Goal: Check status: Check status

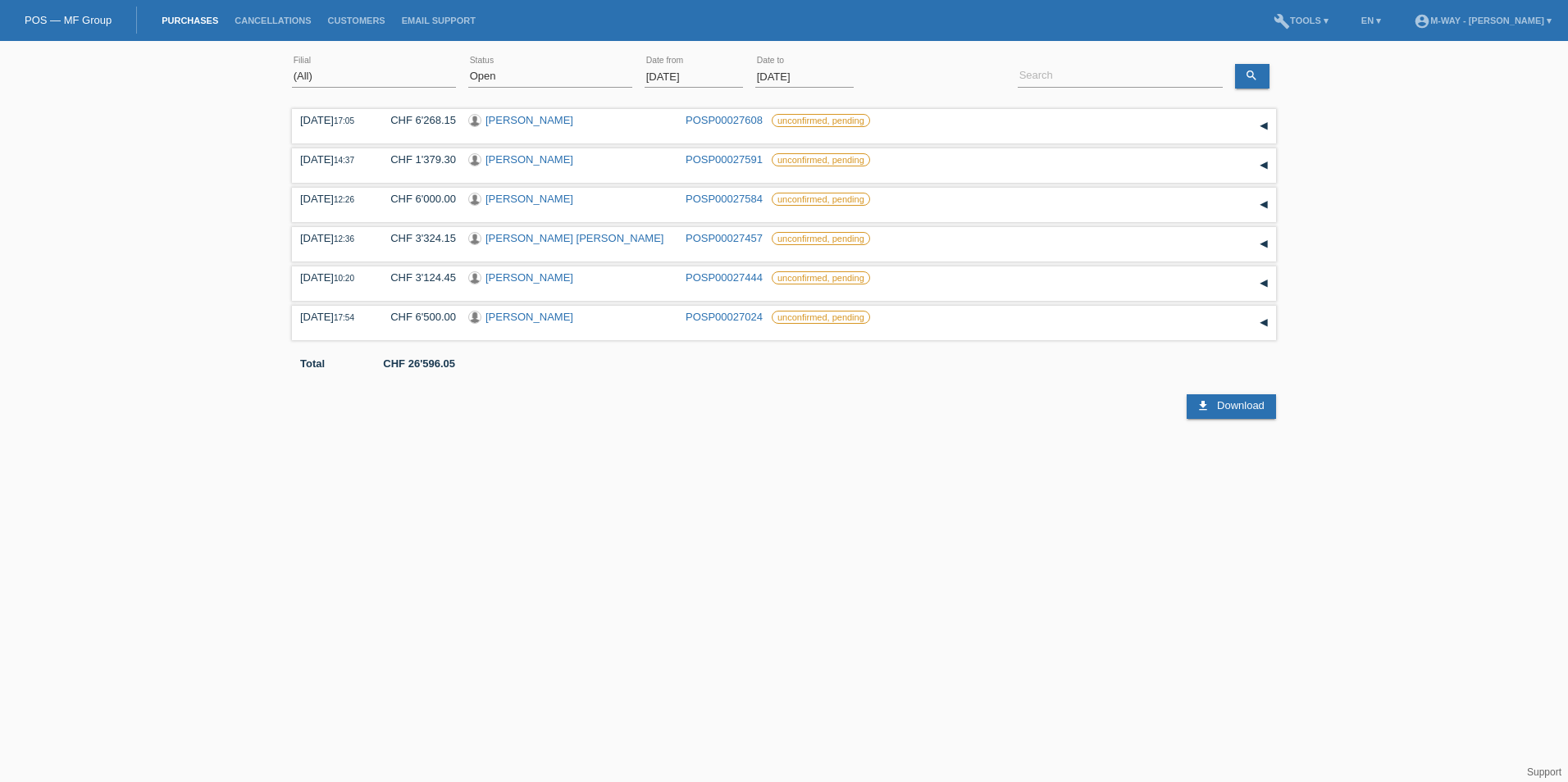
click at [732, 69] on input "[DATE]" at bounding box center [693, 76] width 99 height 20
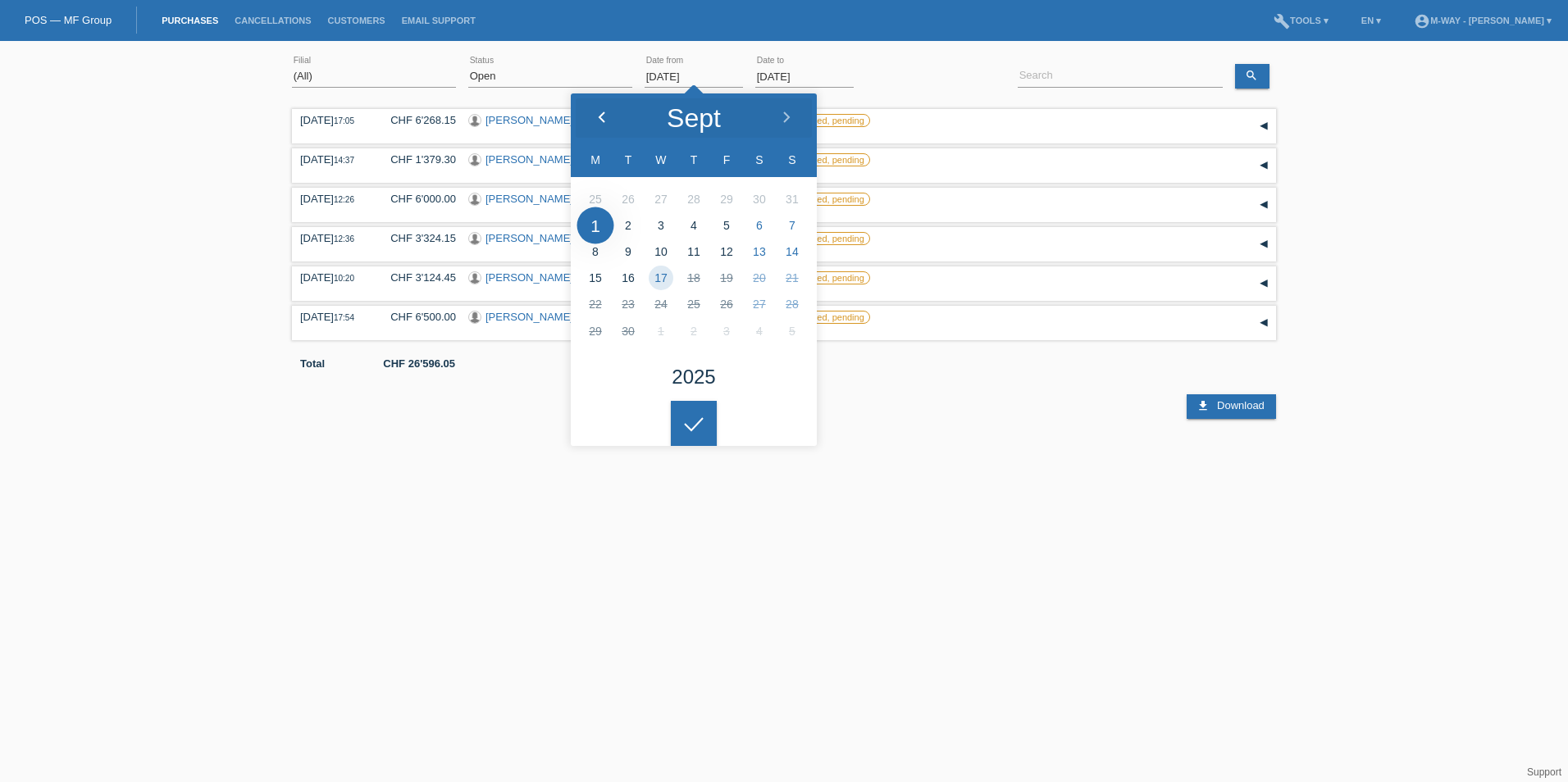
click at [597, 118] on icon at bounding box center [602, 117] width 13 height 13
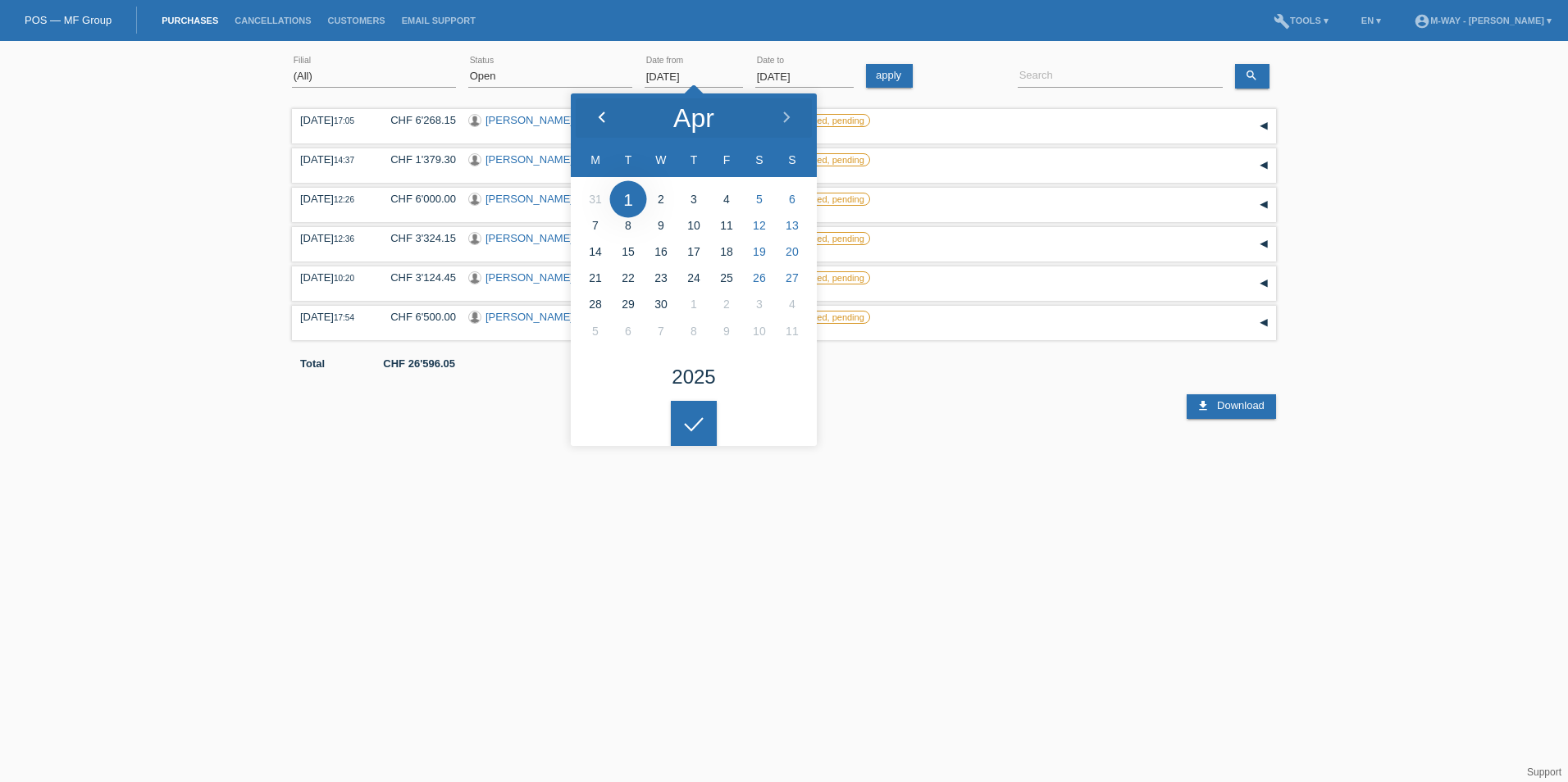
click at [597, 118] on icon at bounding box center [602, 117] width 13 height 13
type input "[DATE]"
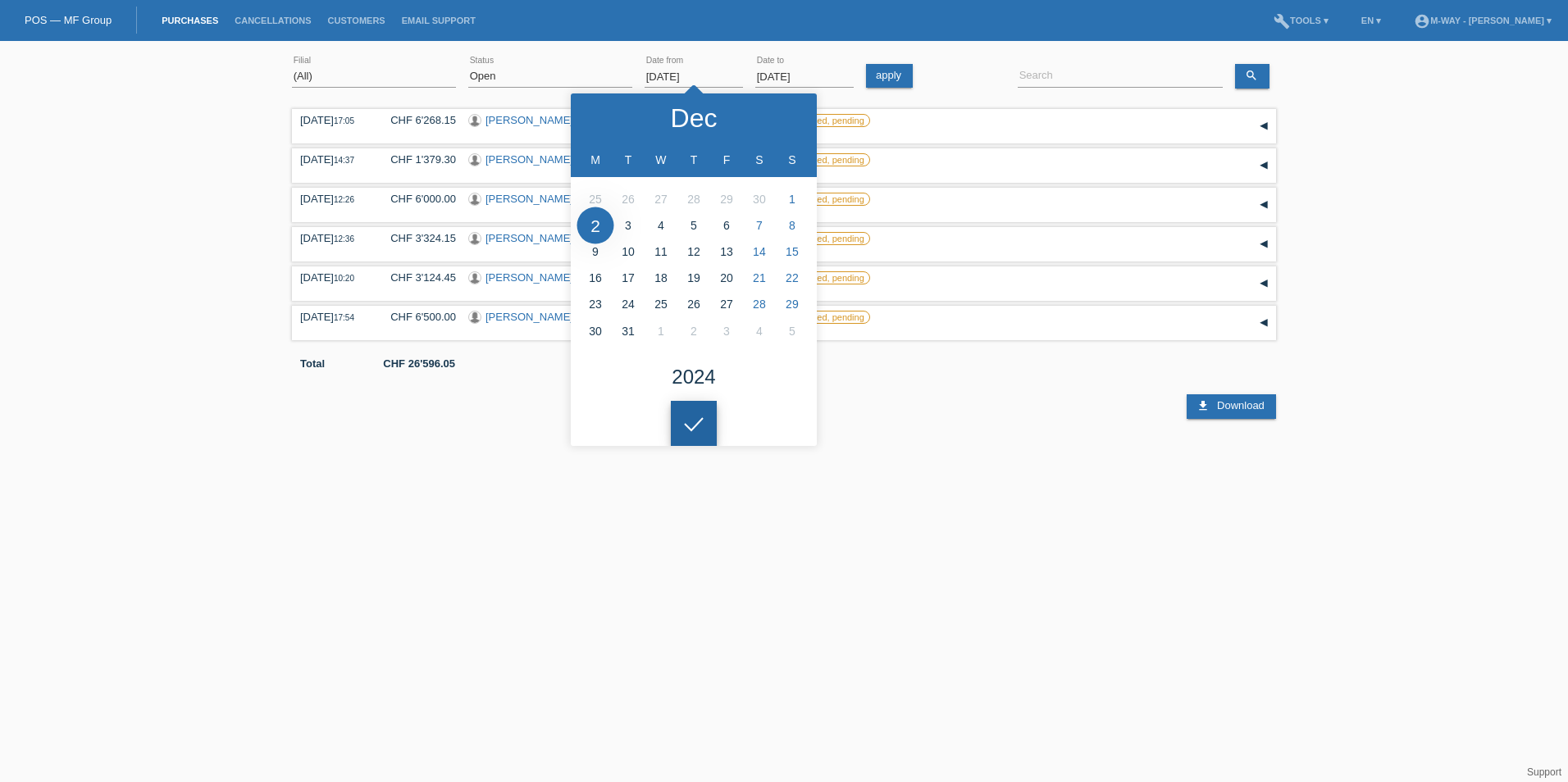
click at [692, 414] on div at bounding box center [694, 424] width 46 height 46
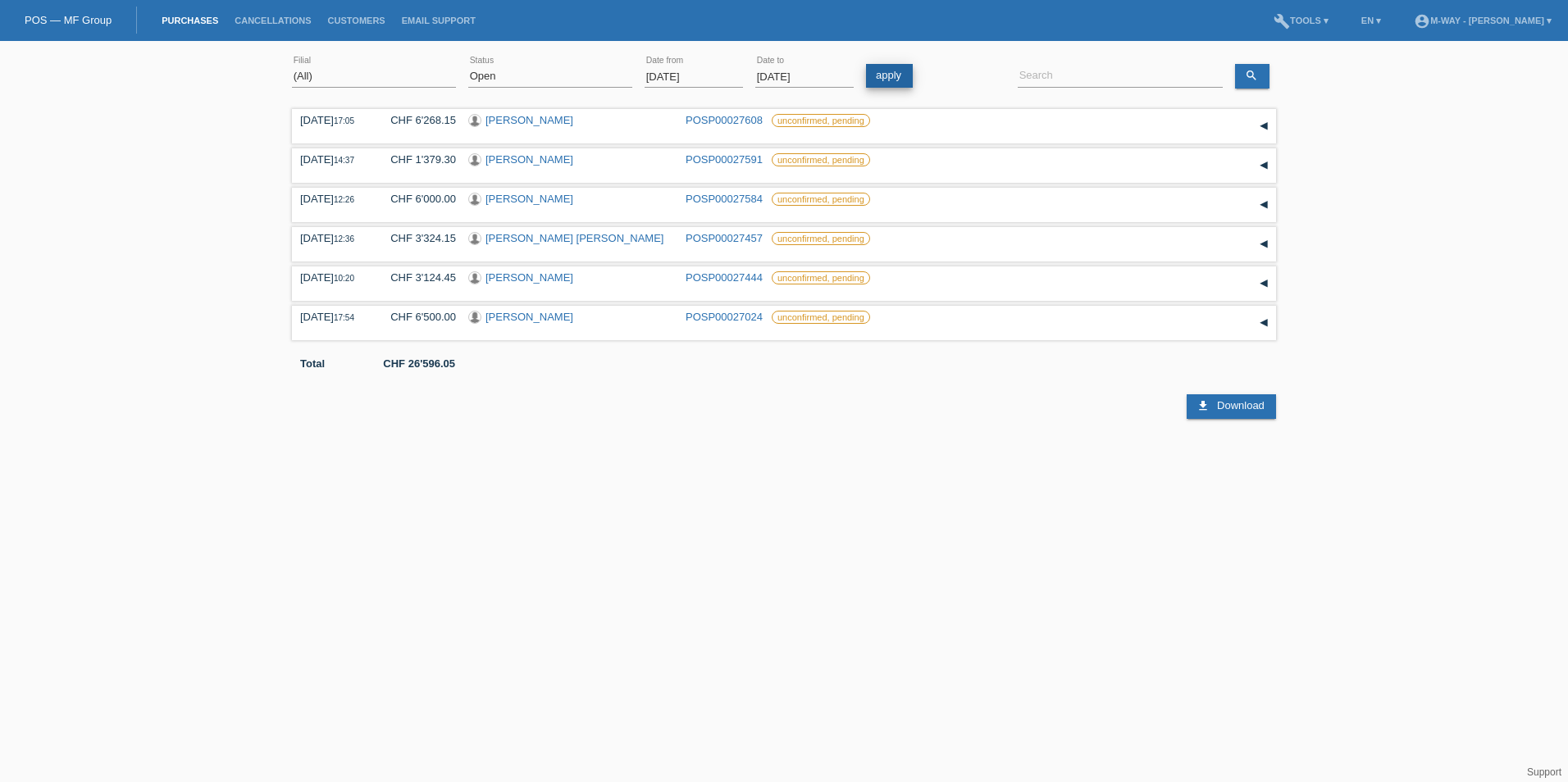
click at [887, 66] on link "apply" at bounding box center [889, 76] width 47 height 24
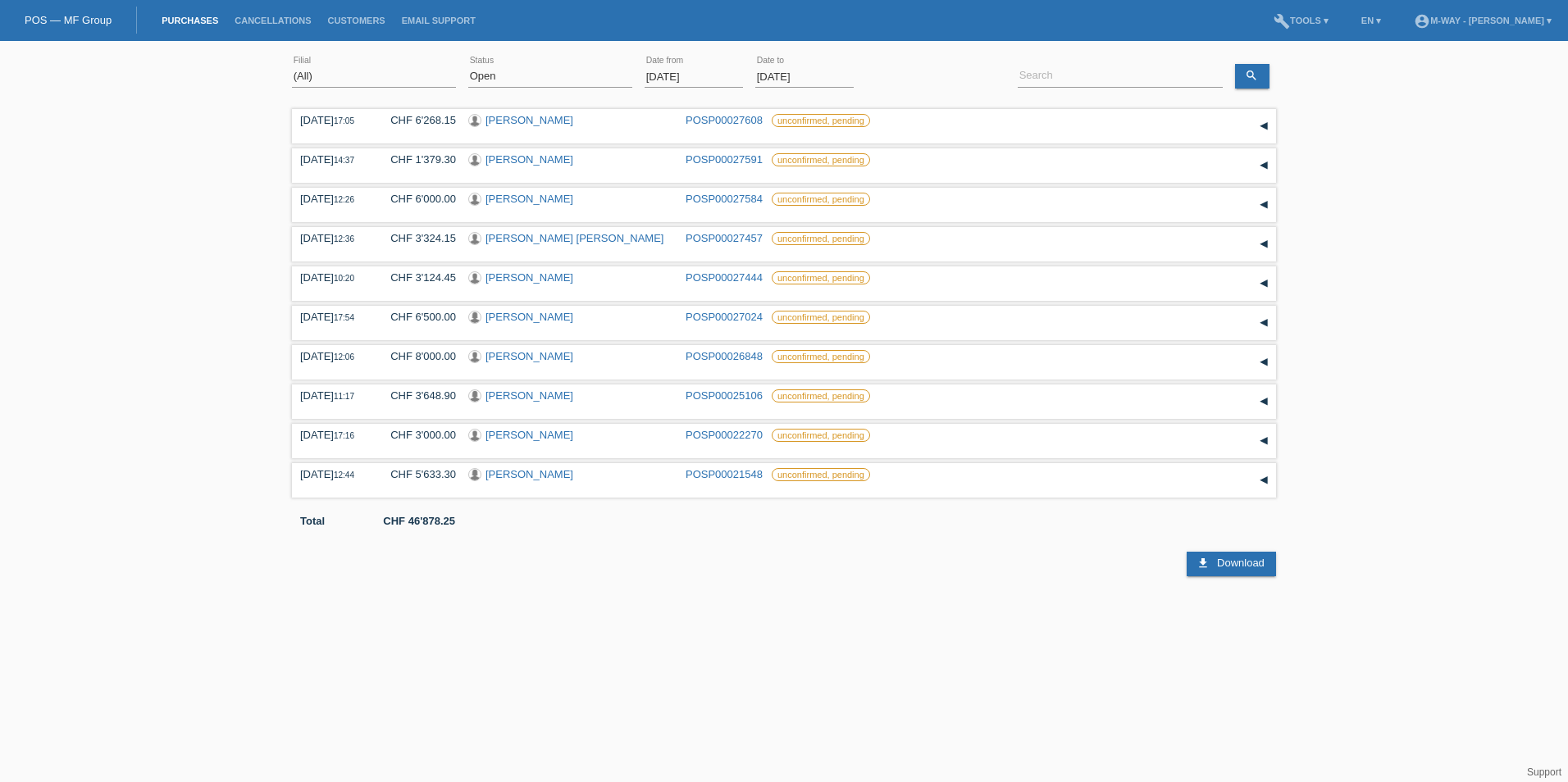
click at [117, 438] on div "(All) [PERSON_NAME] Passion Vélo SàRL [GEOGRAPHIC_DATA] [GEOGRAPHIC_DATA] [GEOG…" at bounding box center [784, 312] width 1568 height 527
click at [1116, 73] on input at bounding box center [1120, 76] width 205 height 20
type input "buuabed"
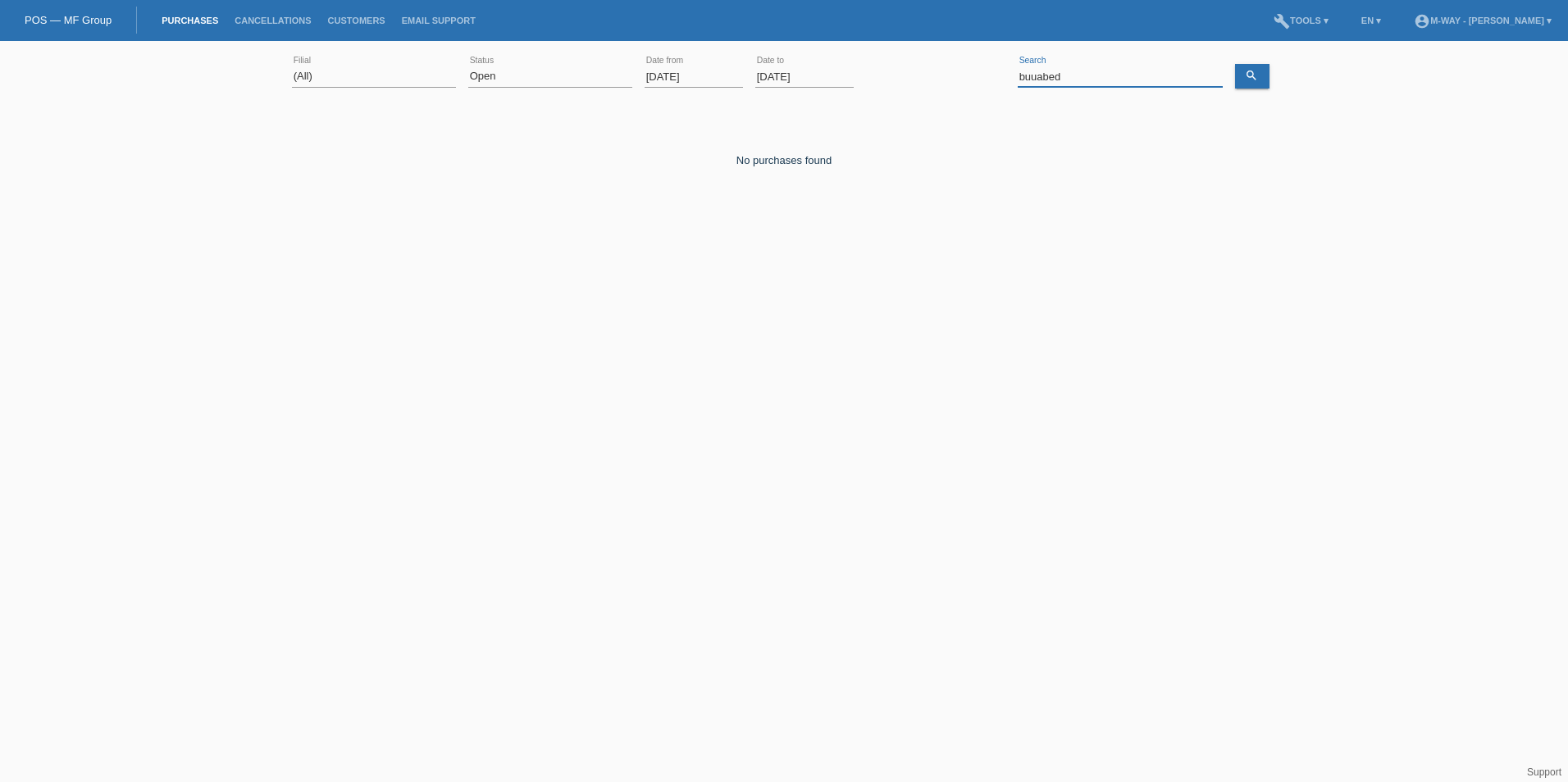
click at [1116, 73] on input "buuabed" at bounding box center [1120, 76] width 205 height 20
click at [1053, 239] on div "No purchases found Add comment Note send Save close" at bounding box center [783, 187] width 984 height 164
click at [595, 75] on select "(All) New Open Returned Stepped back / Cancelled Completed" at bounding box center [550, 76] width 164 height 20
select select "ALL"
click at [468, 67] on select "(All) New Open Returned Stepped back / Cancelled Completed" at bounding box center [550, 76] width 164 height 20
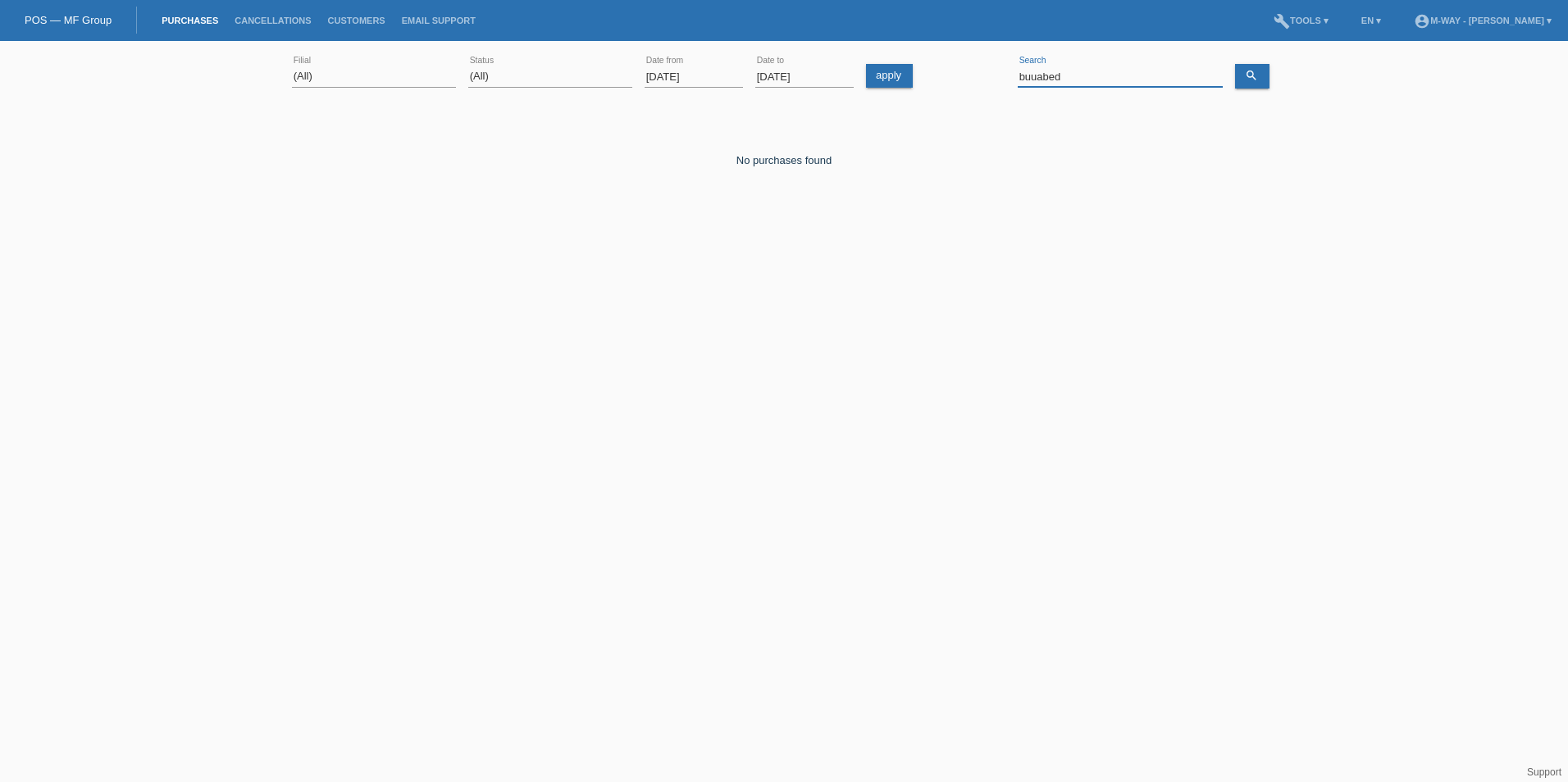
click at [1110, 77] on input "buuabed" at bounding box center [1120, 76] width 205 height 20
click at [1243, 81] on link "search" at bounding box center [1252, 76] width 35 height 25
drag, startPoint x: 1084, startPoint y: 76, endPoint x: 971, endPoint y: 78, distance: 113.0
click at [971, 78] on div "(All) [PERSON_NAME] Passion Vélo SàRL [GEOGRAPHIC_DATA] [GEOGRAPHIC_DATA] [GEOG…" at bounding box center [783, 76] width 984 height 56
type input "bosser"
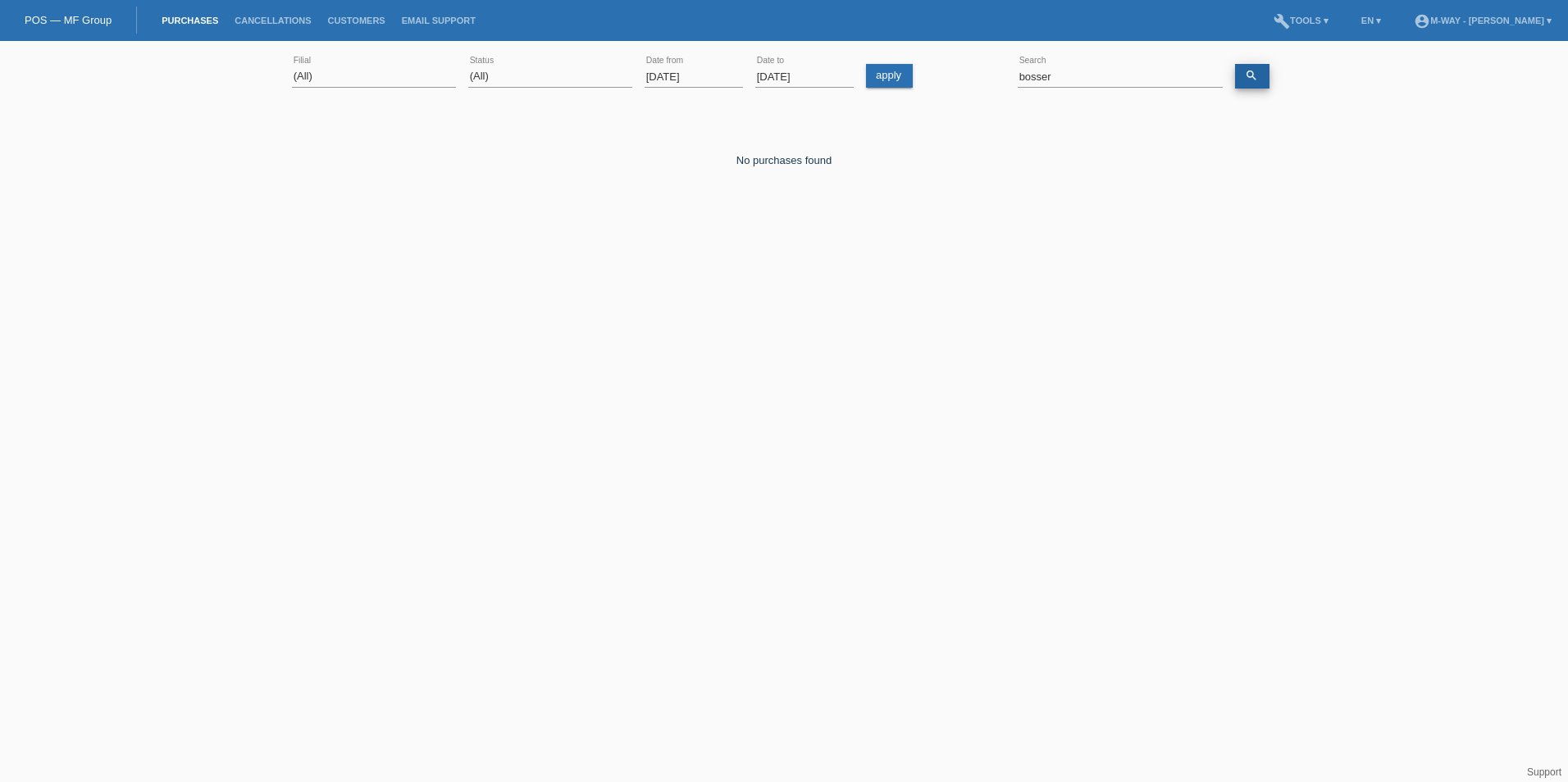
click at [1256, 73] on icon "search" at bounding box center [1251, 75] width 13 height 13
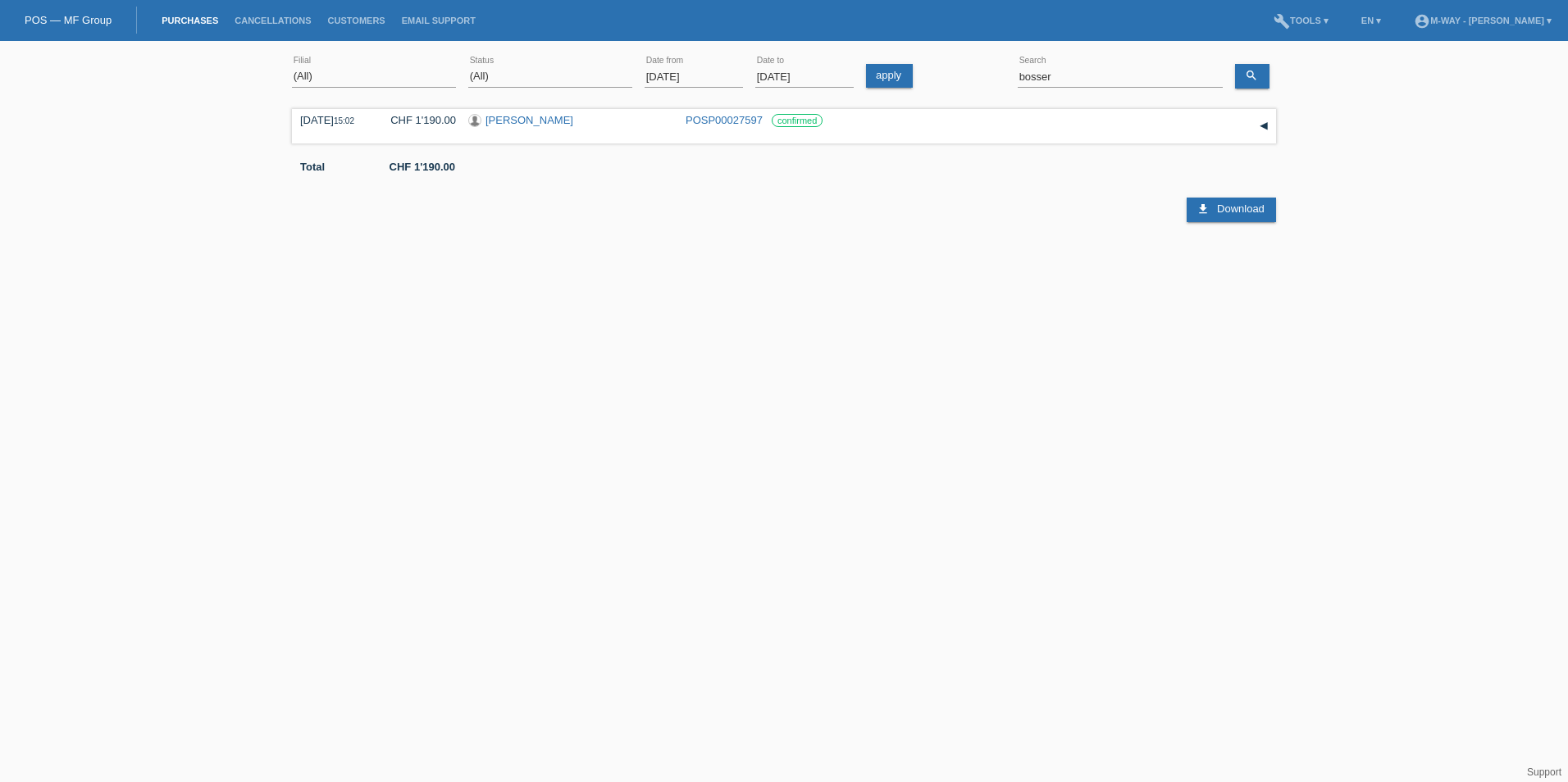
click at [941, 269] on html "POS — MF Group Purchases Cancellations Customers Email Support menu account_cir…" at bounding box center [784, 134] width 1568 height 269
